Goal: Information Seeking & Learning: Learn about a topic

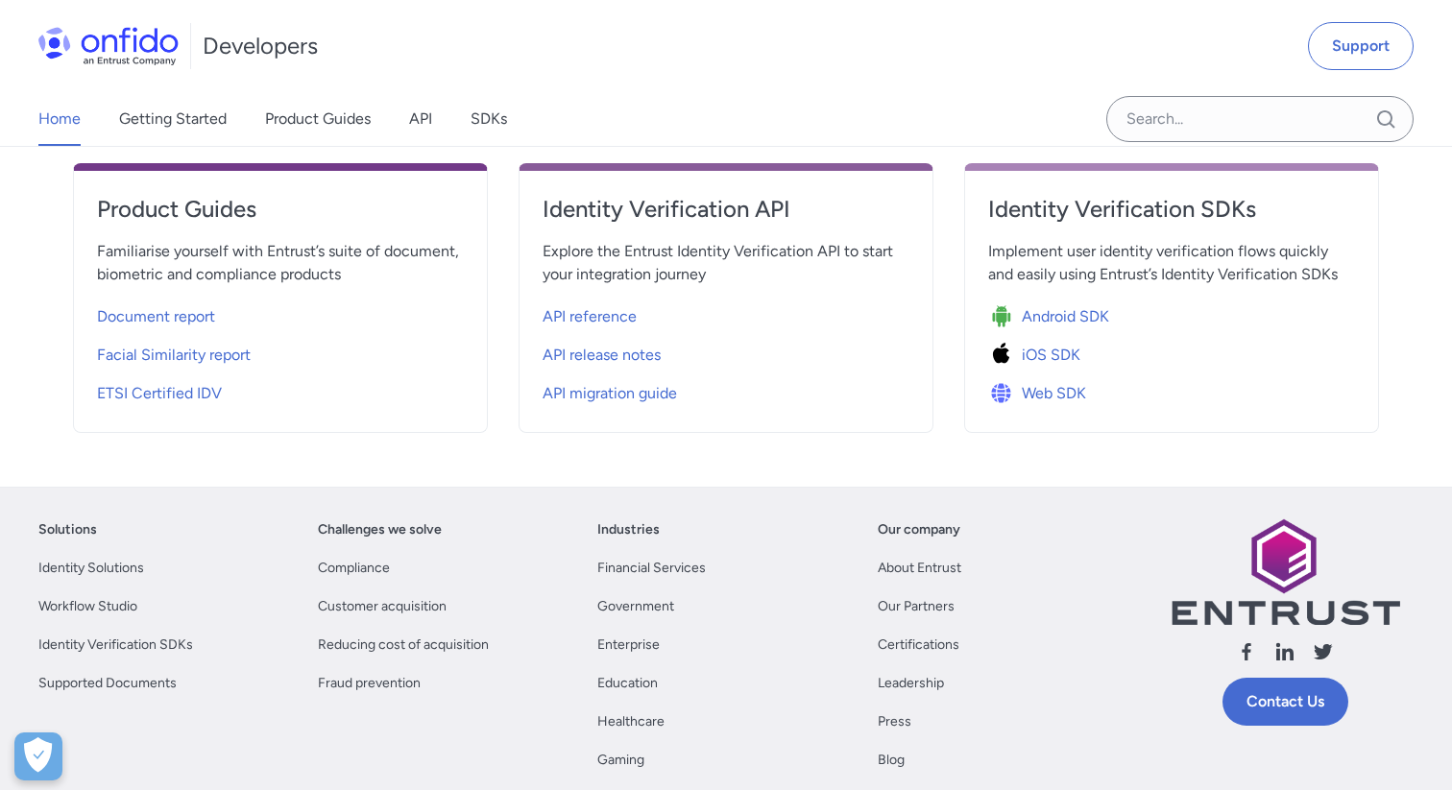
scroll to position [696, 0]
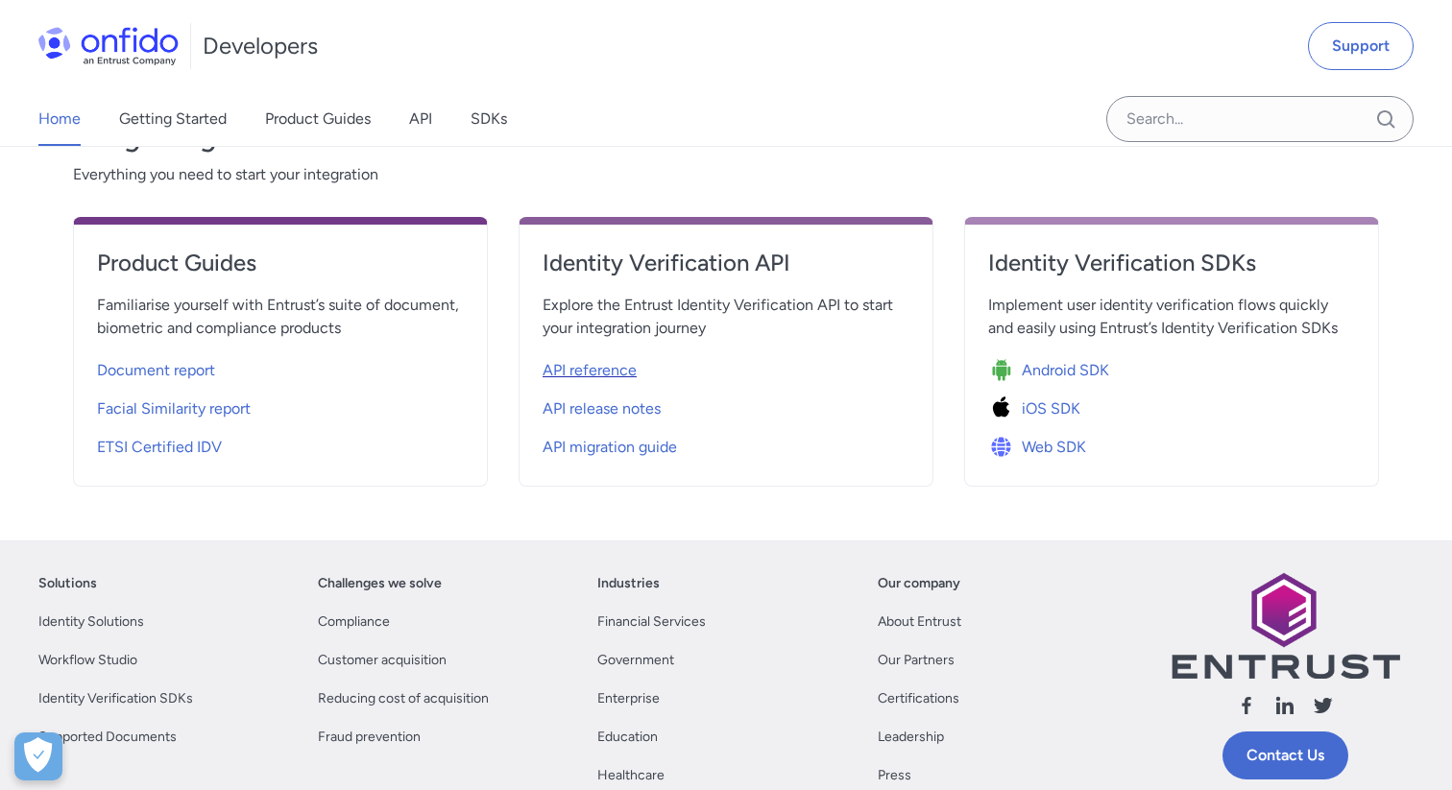
click at [638, 364] on div "API reference" at bounding box center [725, 370] width 367 height 31
select select "http"
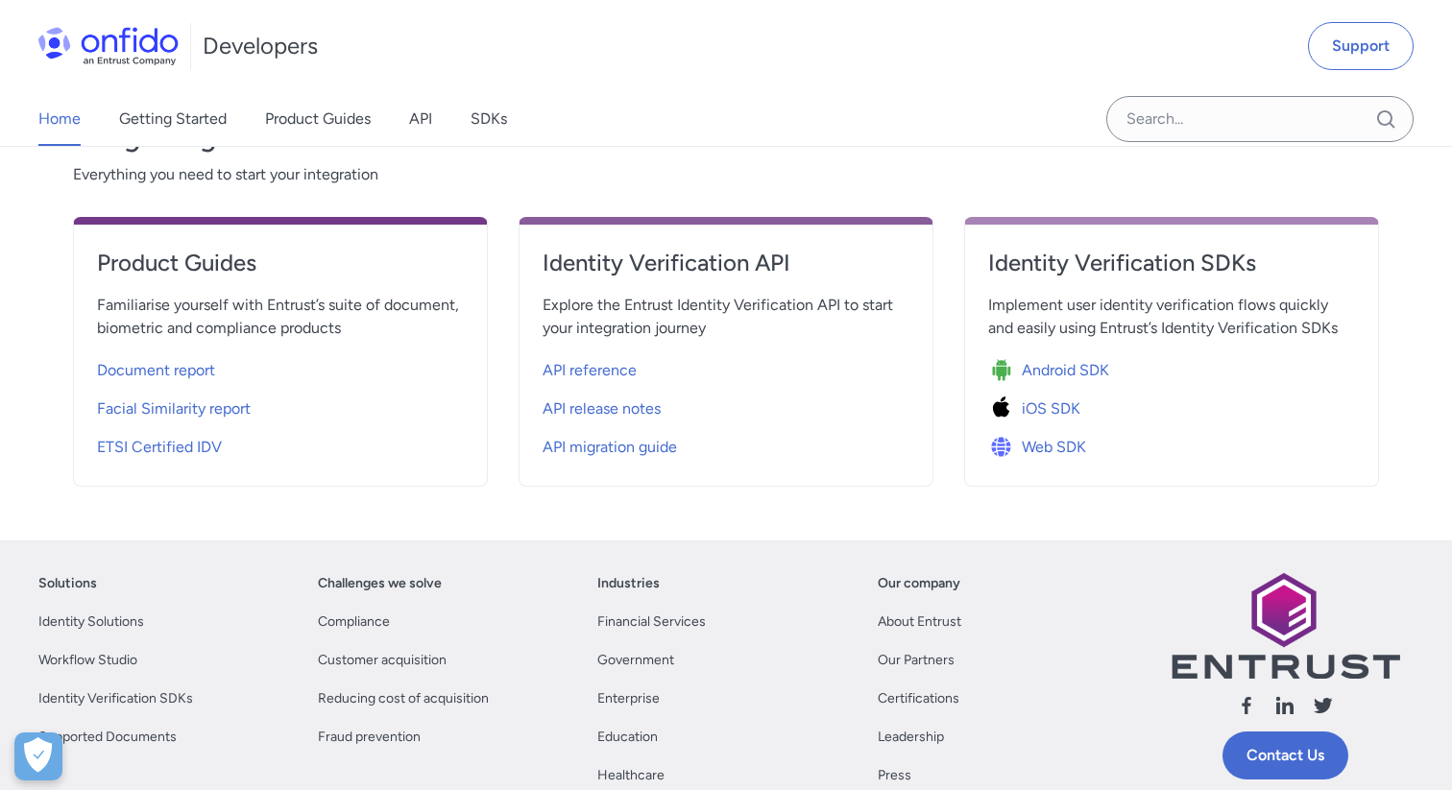
select select "http"
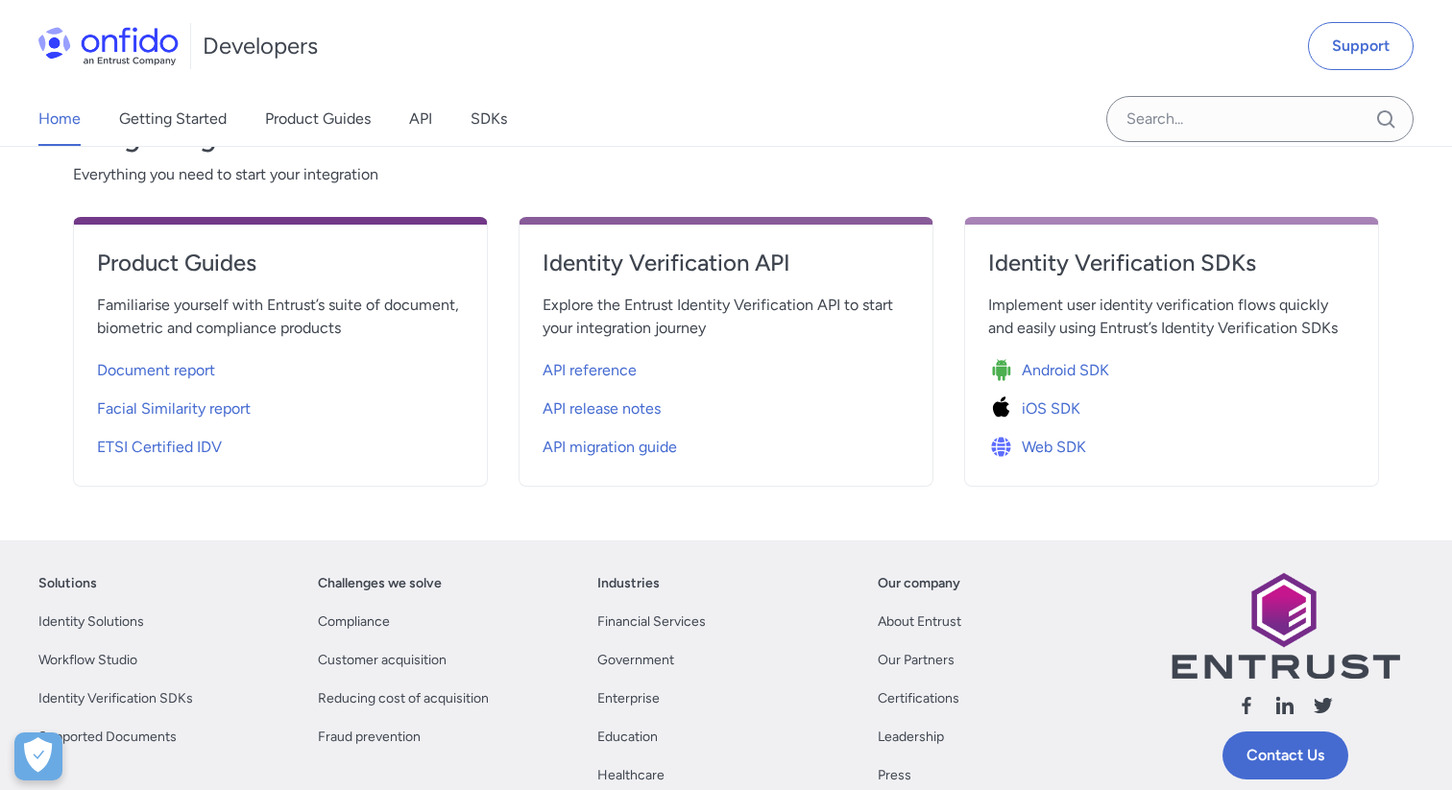
select select "http"
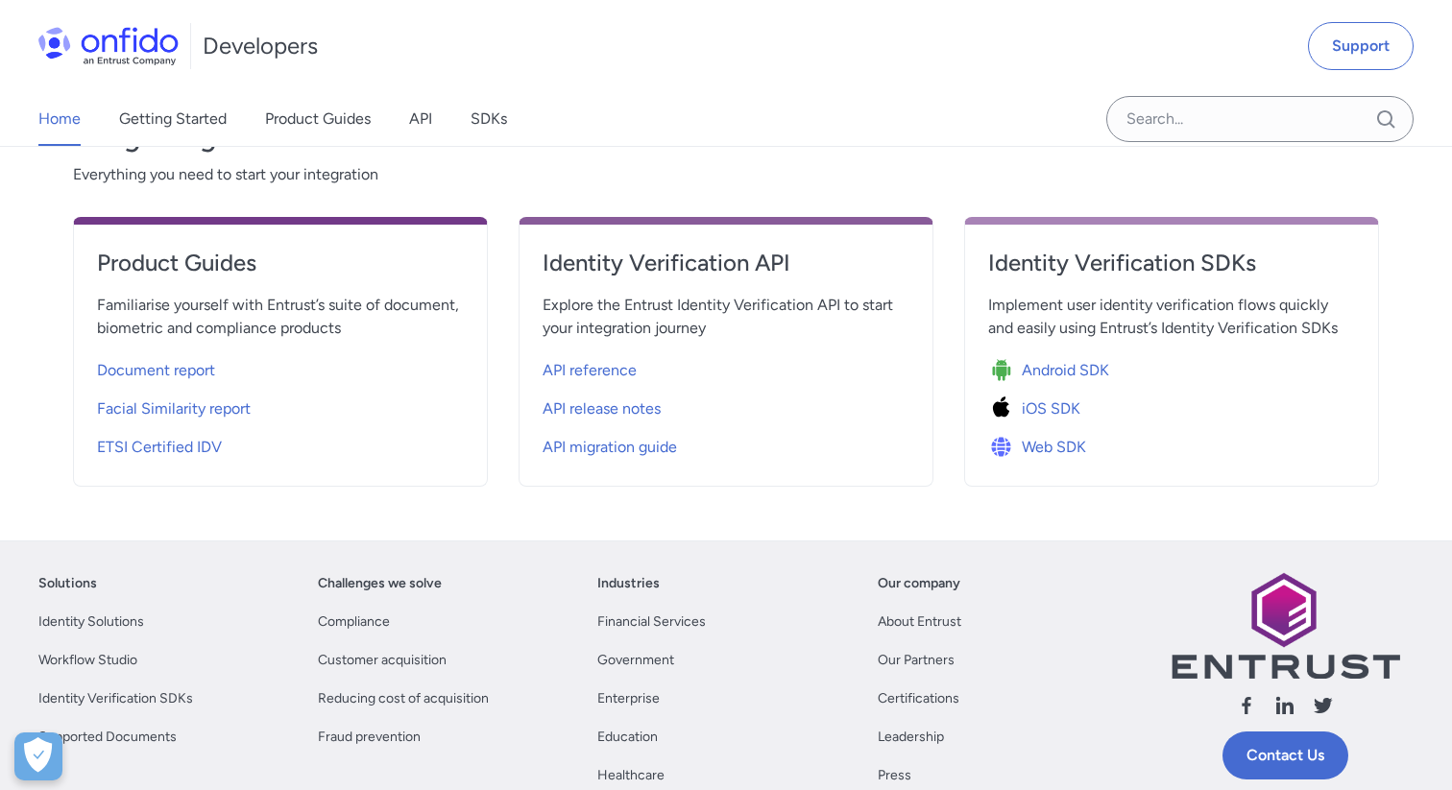
select select "http"
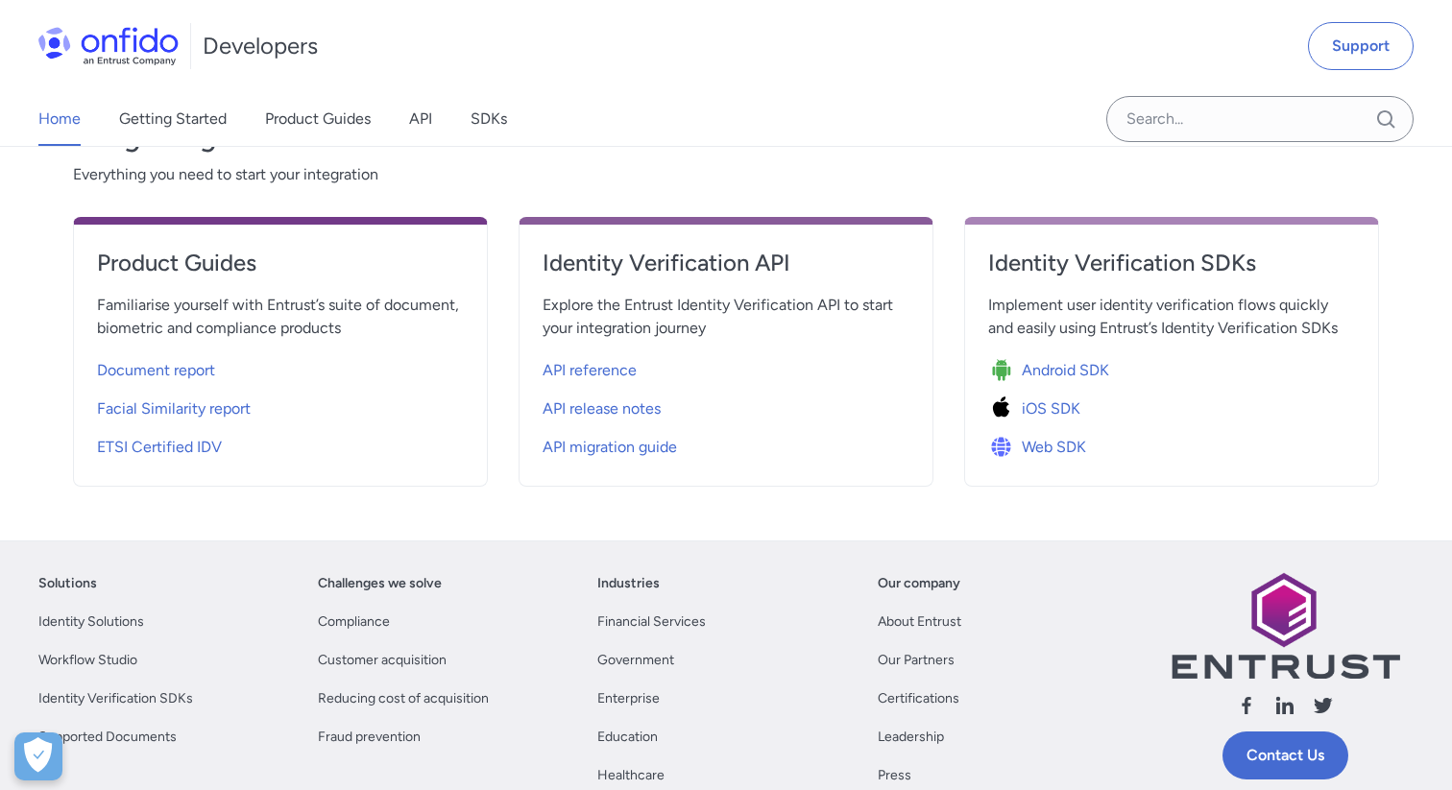
select select "http"
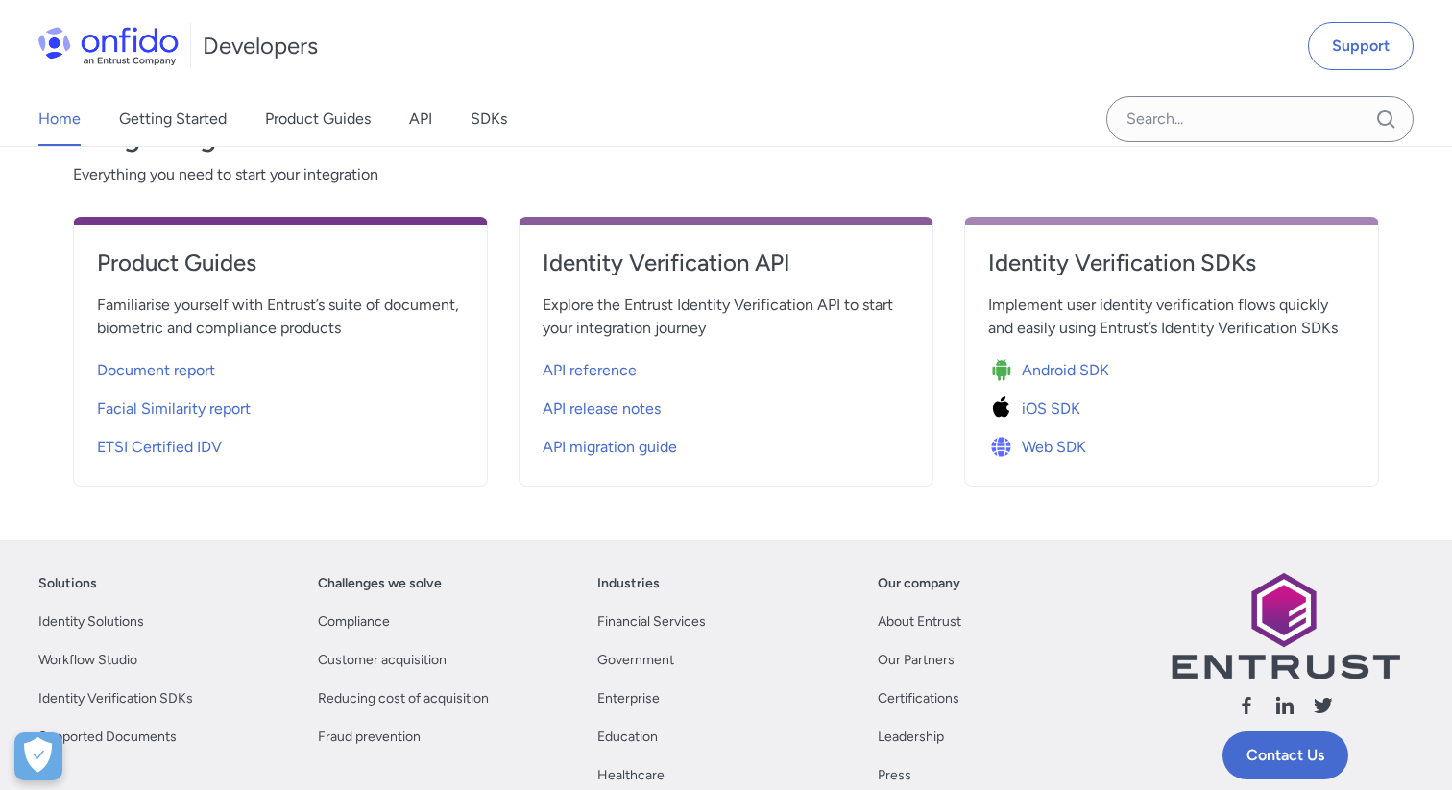
select select "http"
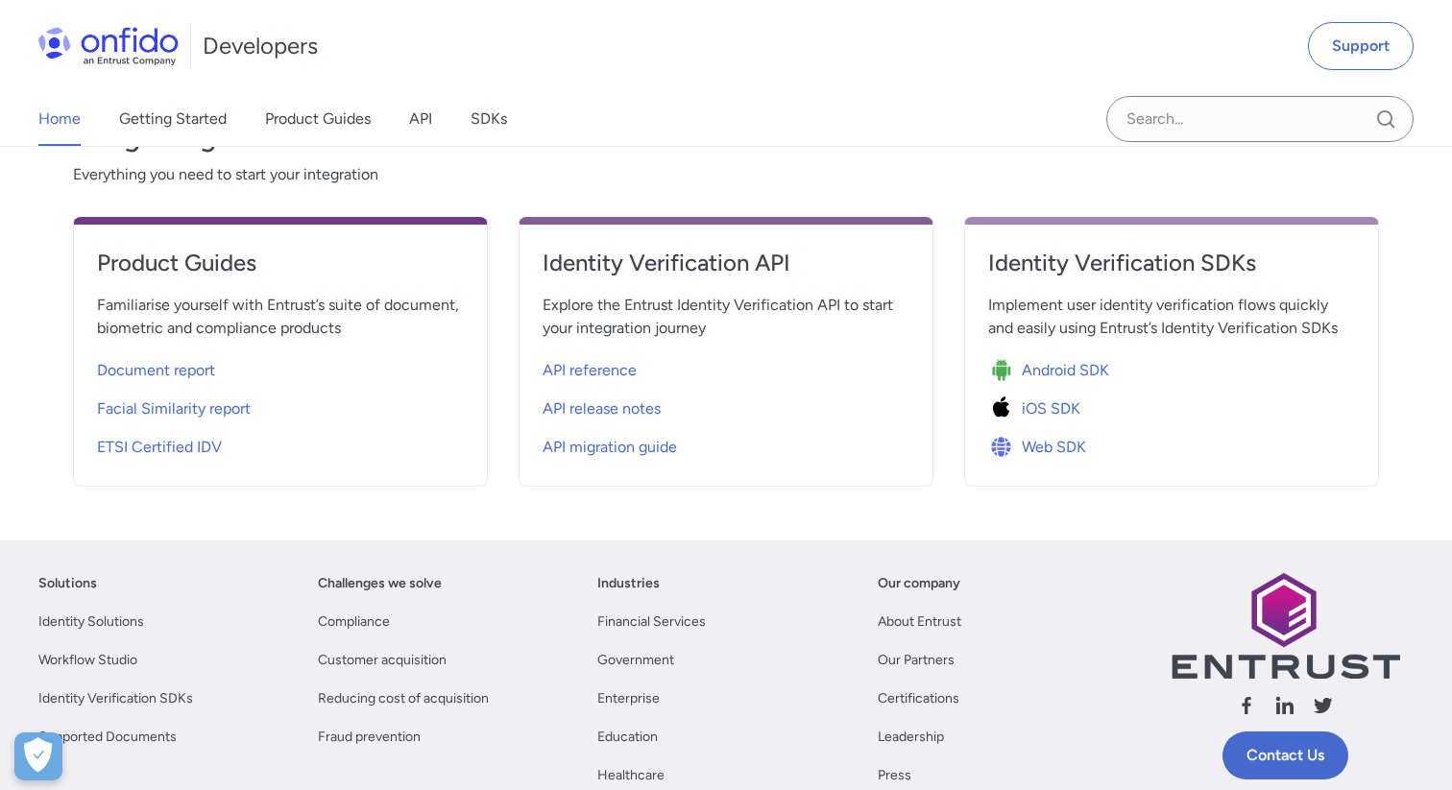
select select "http"
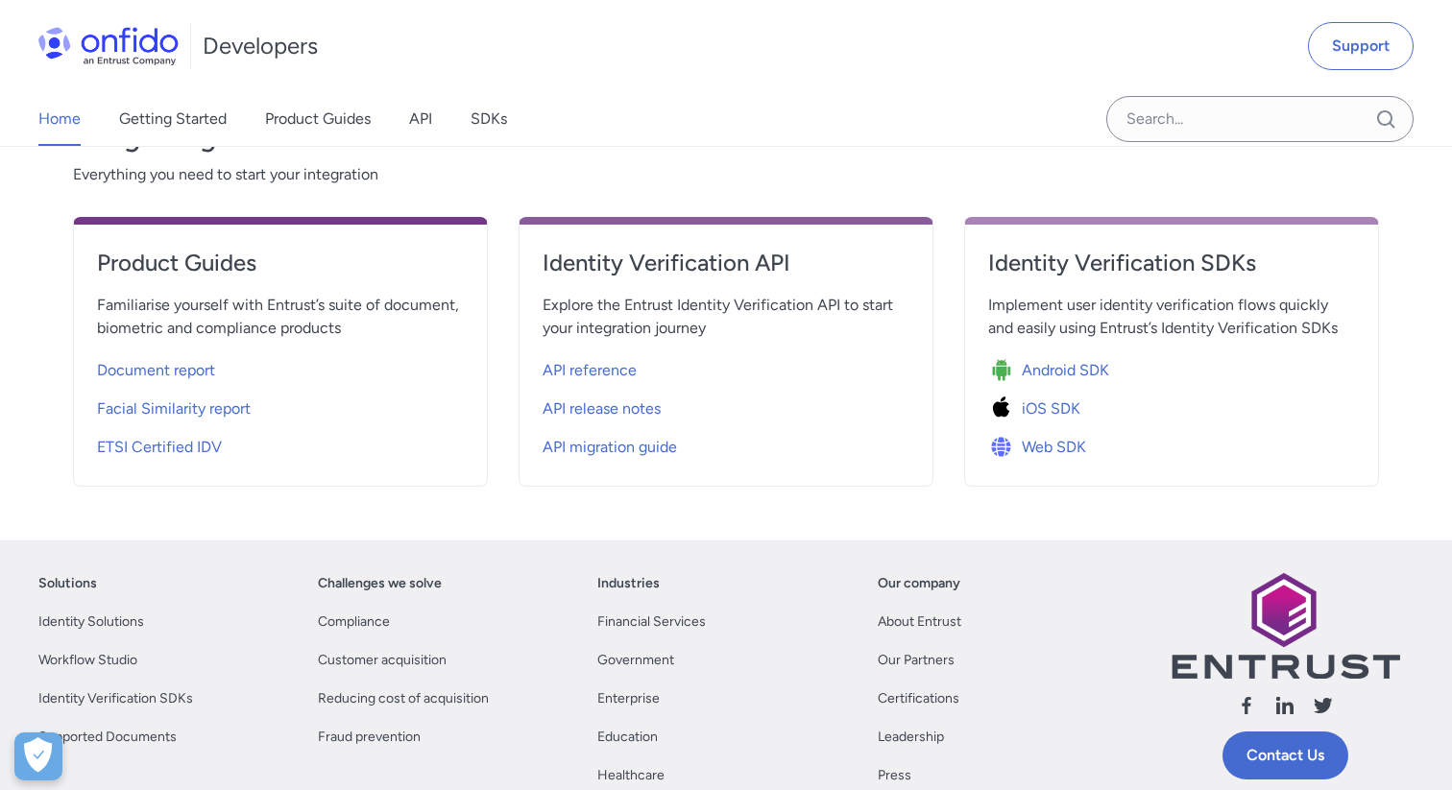
select select "http"
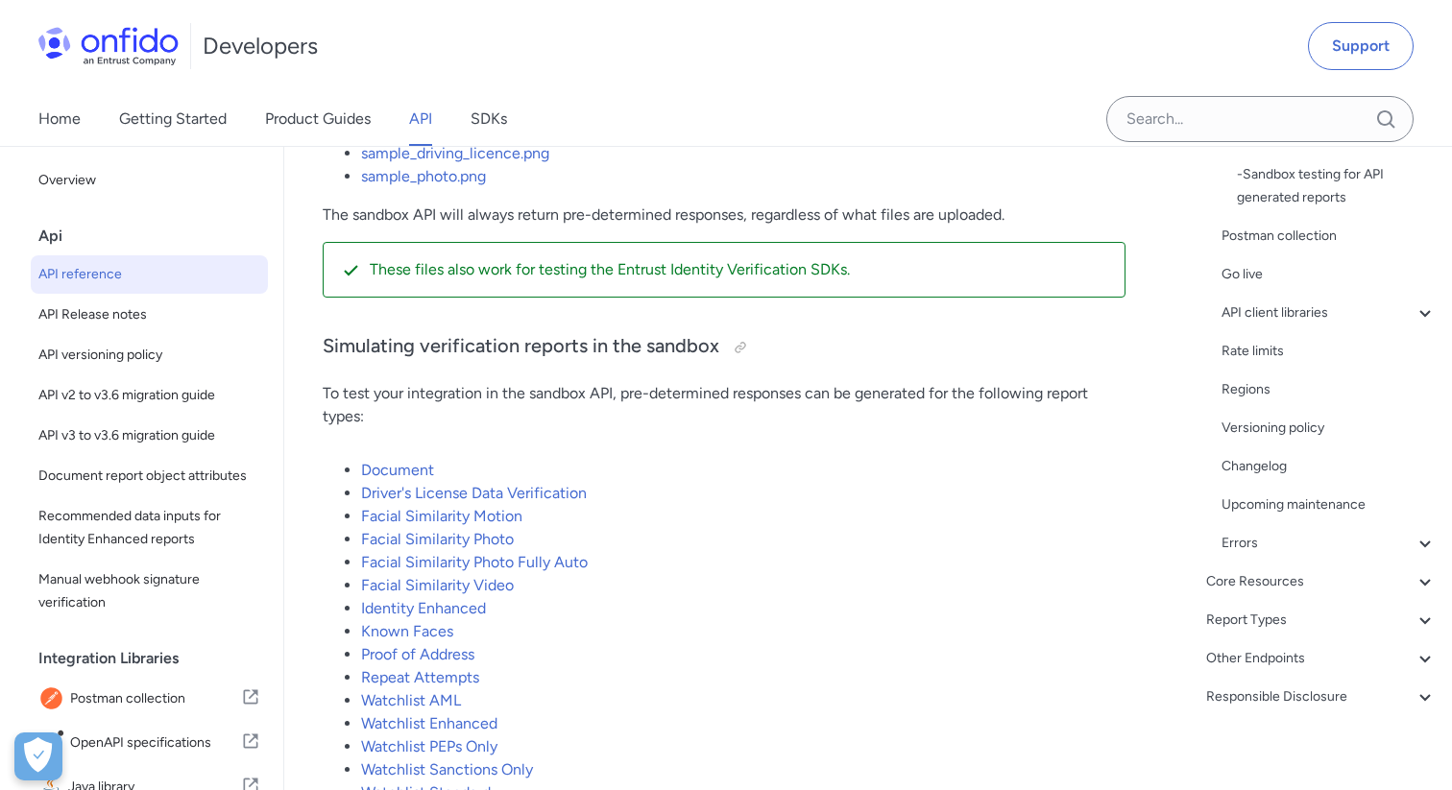
scroll to position [3890, 0]
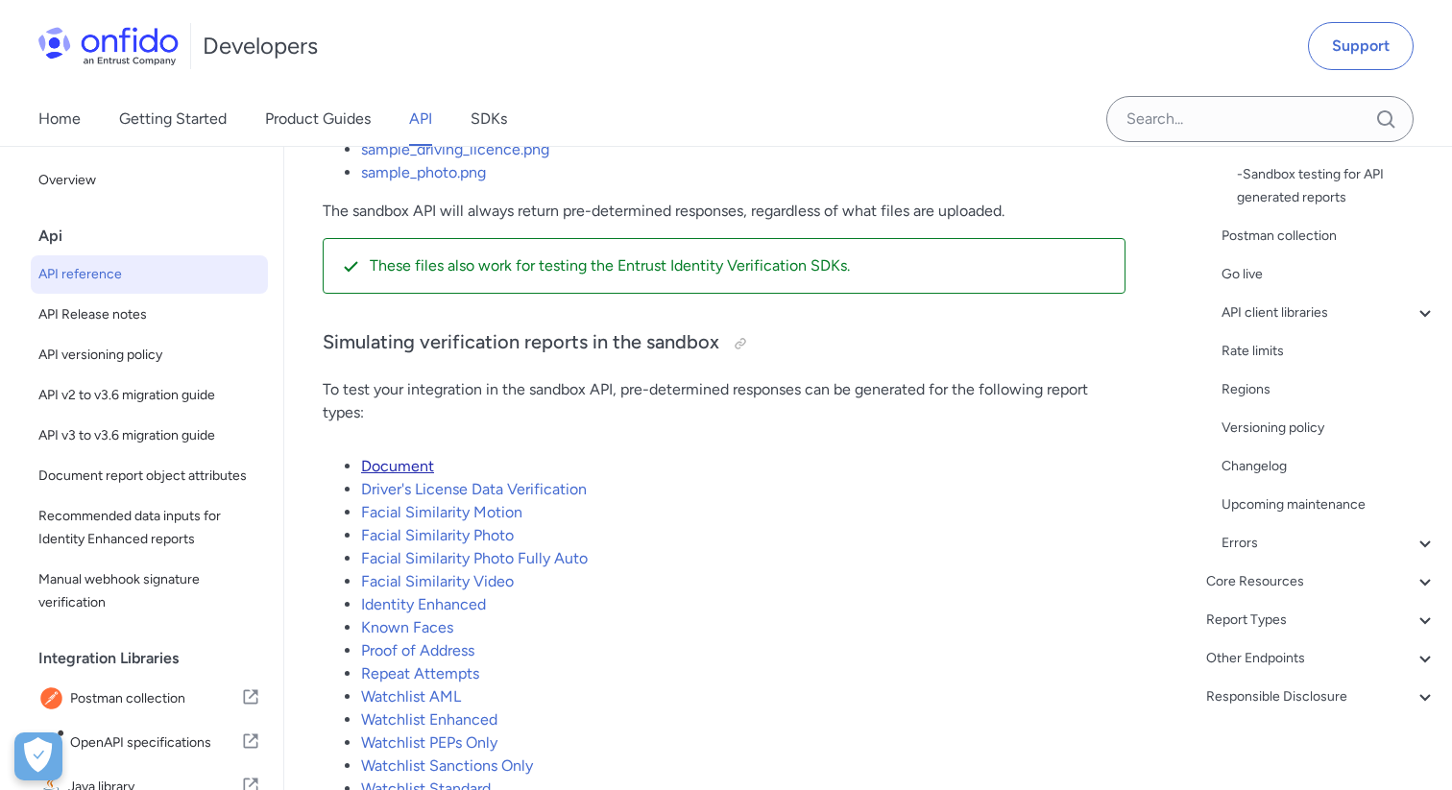
click at [400, 475] on link "Document" at bounding box center [397, 466] width 73 height 18
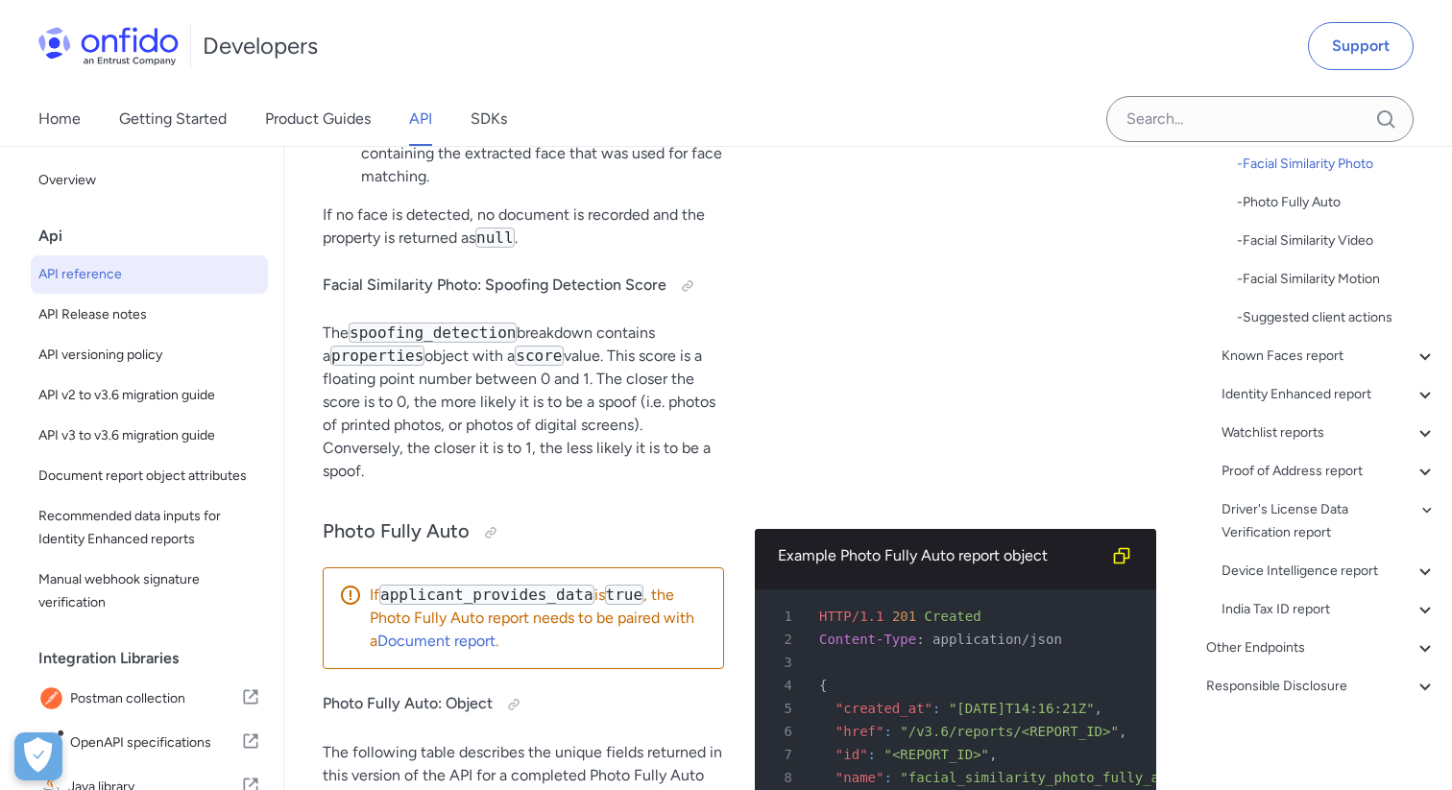
scroll to position [103877, 0]
